Goal: Transaction & Acquisition: Download file/media

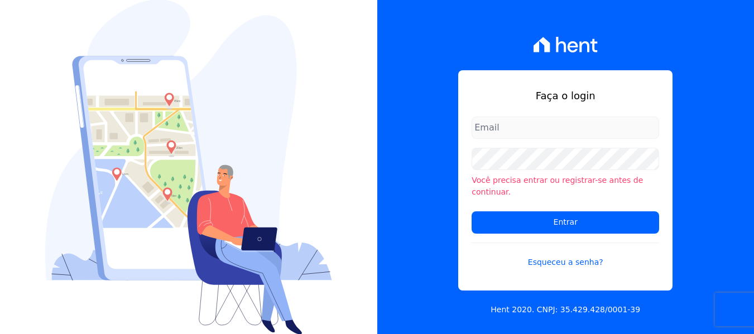
type input "[PERSON_NAME][EMAIL_ADDRESS][DOMAIN_NAME]"
drag, startPoint x: 527, startPoint y: 124, endPoint x: 526, endPoint y: 139, distance: 15.1
click at [527, 124] on input "amanda.piquini@quattroconstrutora.com.br" at bounding box center [564, 128] width 187 height 22
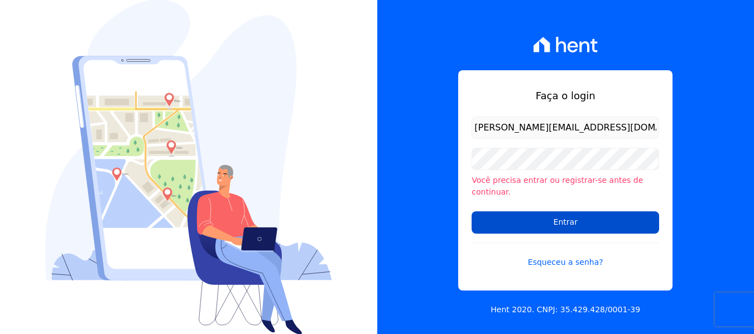
click at [504, 211] on input "Entrar" at bounding box center [564, 222] width 187 height 22
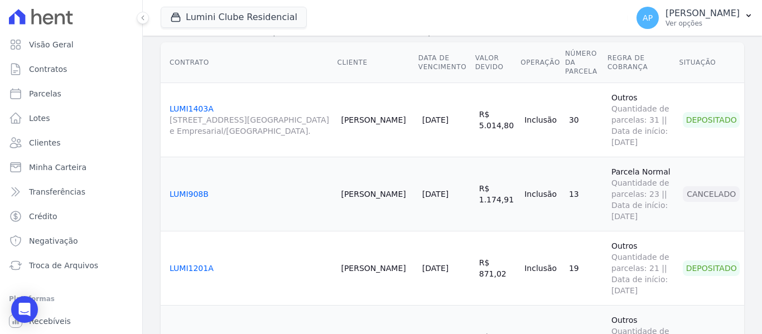
scroll to position [167, 0]
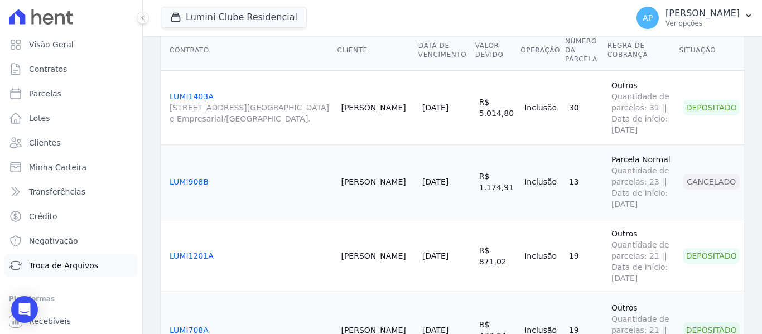
click at [83, 266] on span "Troca de Arquivos" at bounding box center [63, 265] width 69 height 11
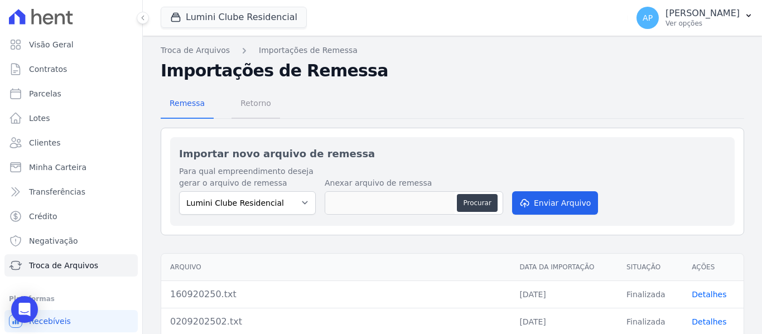
click at [254, 107] on span "Retorno" at bounding box center [256, 103] width 44 height 22
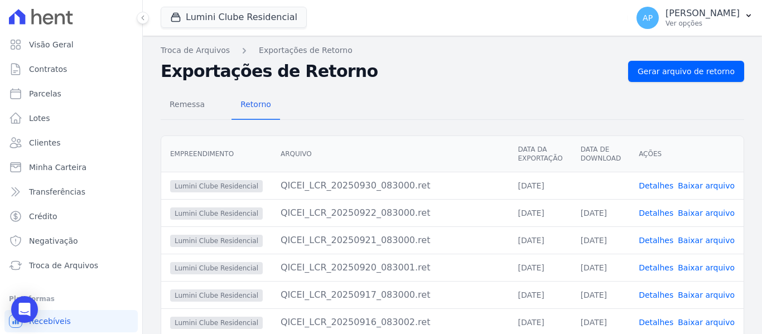
click at [701, 186] on link "Baixar arquivo" at bounding box center [706, 185] width 57 height 9
click at [233, 15] on button "Lumini Clube Residencial" at bounding box center [234, 17] width 146 height 21
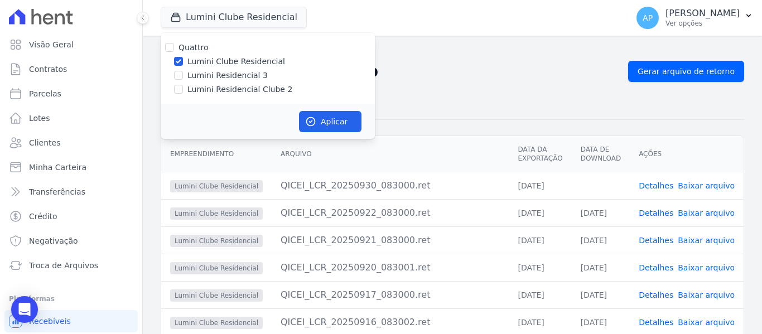
click at [176, 83] on div "Quattro Lumini Clube Residencial Lumini Residencial 3 Lumini Residencial Clube 2" at bounding box center [268, 68] width 214 height 71
click at [176, 88] on input "Lumini Residencial Clube 2" at bounding box center [178, 89] width 9 height 9
checkbox input "true"
click at [182, 62] on input "Lumini Clube Residencial" at bounding box center [178, 61] width 9 height 9
checkbox input "false"
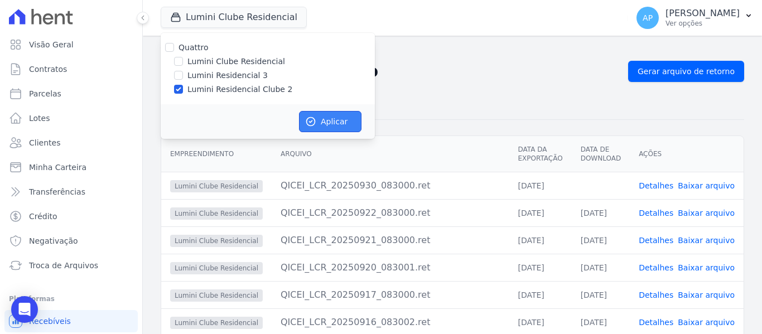
click at [338, 127] on button "Aplicar" at bounding box center [330, 121] width 62 height 21
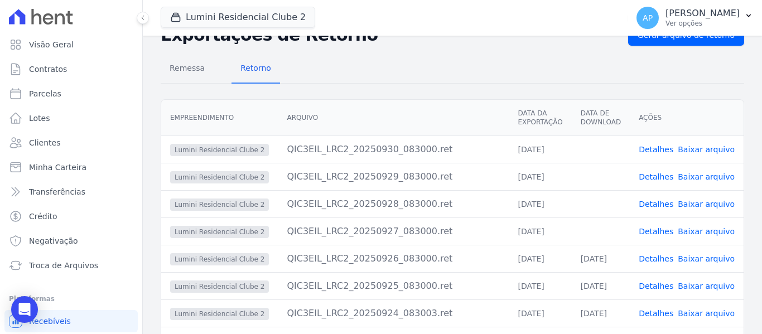
scroll to position [56, 0]
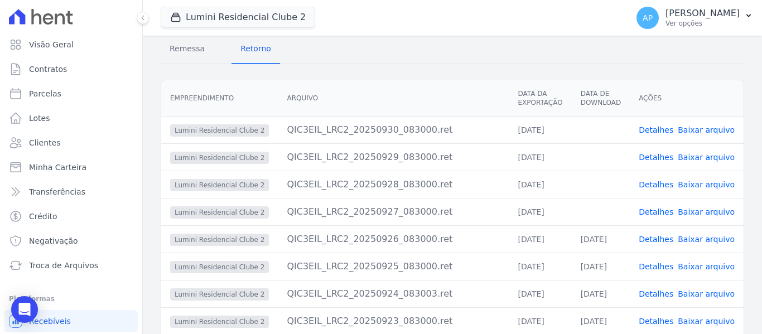
click at [700, 218] on td "Detalhes Baixar arquivo" at bounding box center [687, 211] width 114 height 27
click at [708, 210] on link "Baixar arquivo" at bounding box center [706, 212] width 57 height 9
click at [690, 185] on link "Baixar arquivo" at bounding box center [706, 184] width 57 height 9
click at [702, 155] on link "Baixar arquivo" at bounding box center [706, 157] width 57 height 9
click at [712, 133] on link "Baixar arquivo" at bounding box center [706, 130] width 57 height 9
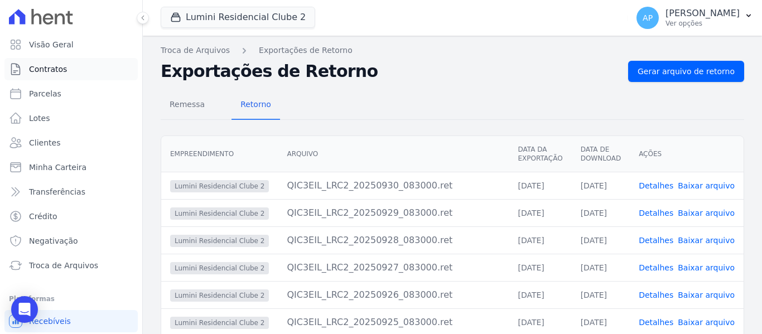
click at [49, 69] on span "Contratos" at bounding box center [48, 69] width 38 height 11
